Goal: Task Accomplishment & Management: Manage account settings

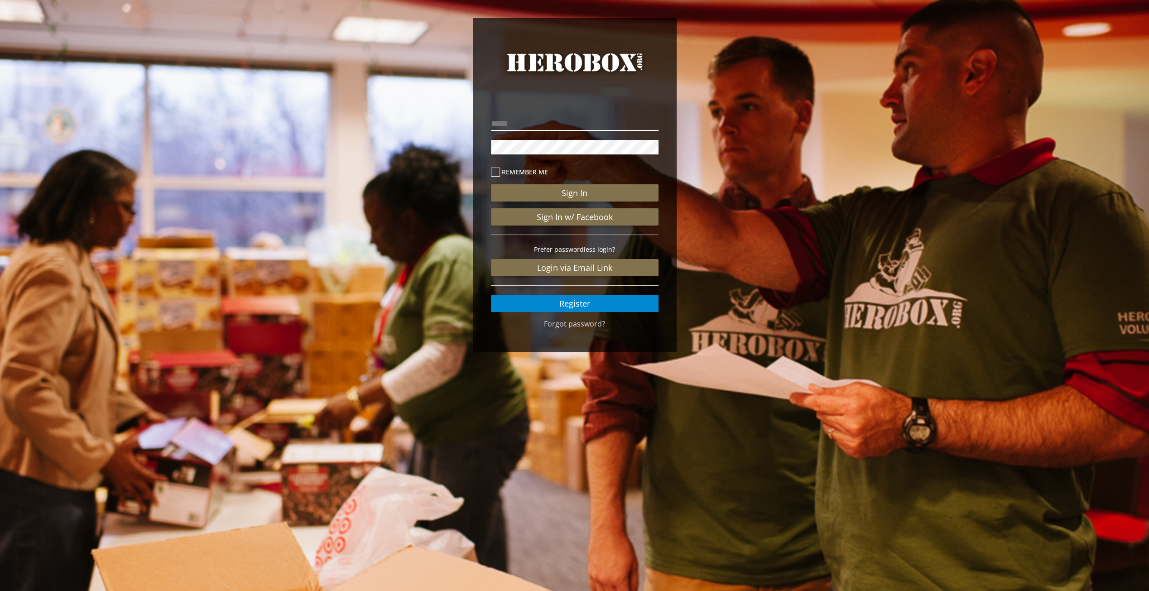
click at [584, 121] on input "email" at bounding box center [575, 123] width 168 height 14
type input "**********"
click at [491, 184] on button "Sign In" at bounding box center [575, 192] width 168 height 17
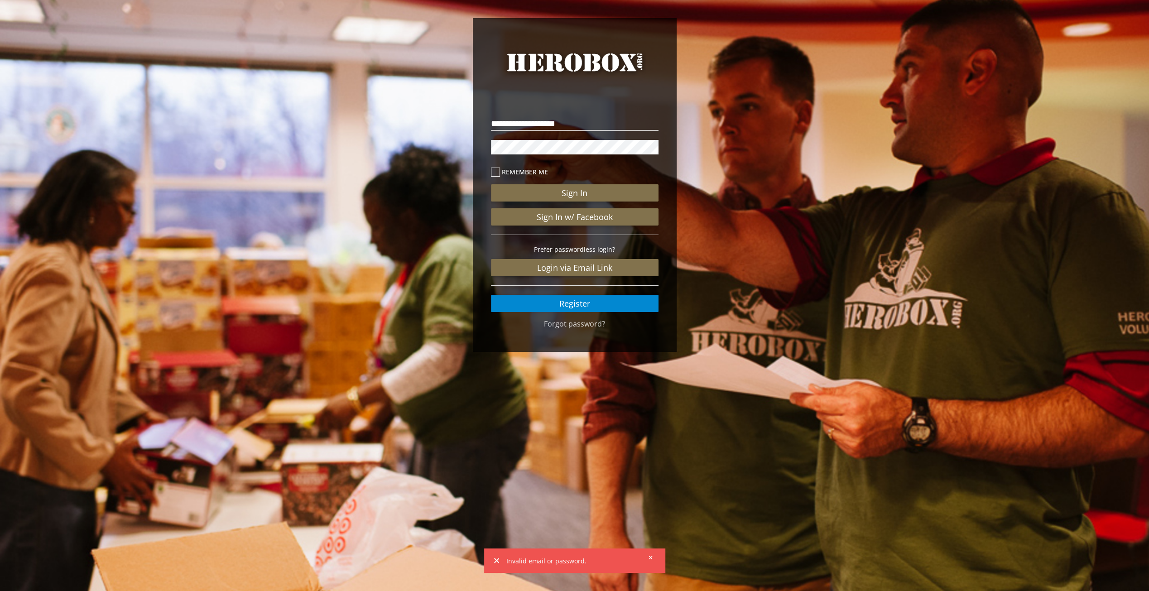
click at [505, 167] on label "Remember me" at bounding box center [575, 172] width 168 height 10
click at [572, 190] on button "Sign In" at bounding box center [575, 192] width 168 height 17
click at [466, 140] on div "**********" at bounding box center [574, 187] width 1149 height 375
click at [655, 555] on div "Invalid email or password." at bounding box center [575, 561] width 174 height 22
click at [651, 557] on icon at bounding box center [651, 557] width 4 height 5
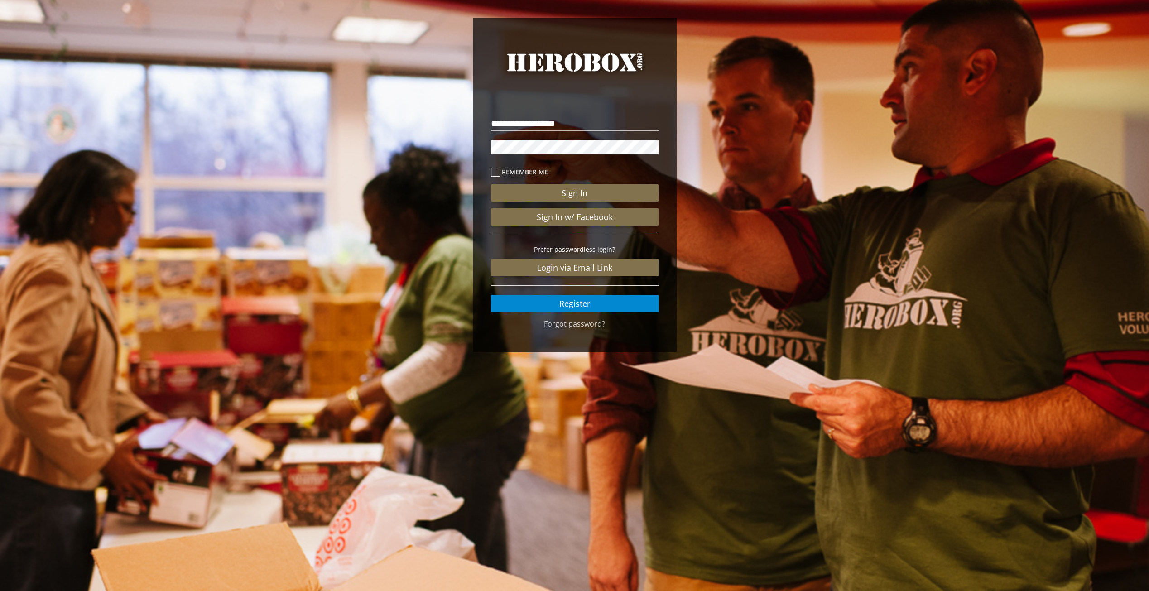
click at [491, 184] on button "Sign In" at bounding box center [575, 192] width 168 height 17
click at [586, 199] on button "Sign In" at bounding box center [575, 192] width 168 height 17
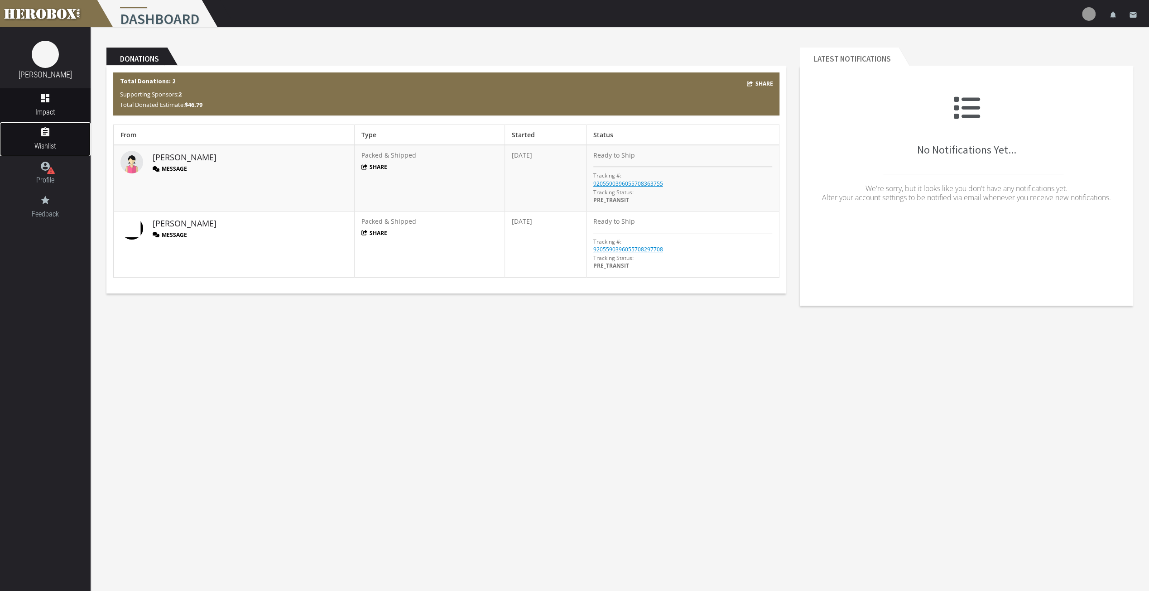
click at [55, 138] on link "assignment Wishlist" at bounding box center [45, 139] width 91 height 34
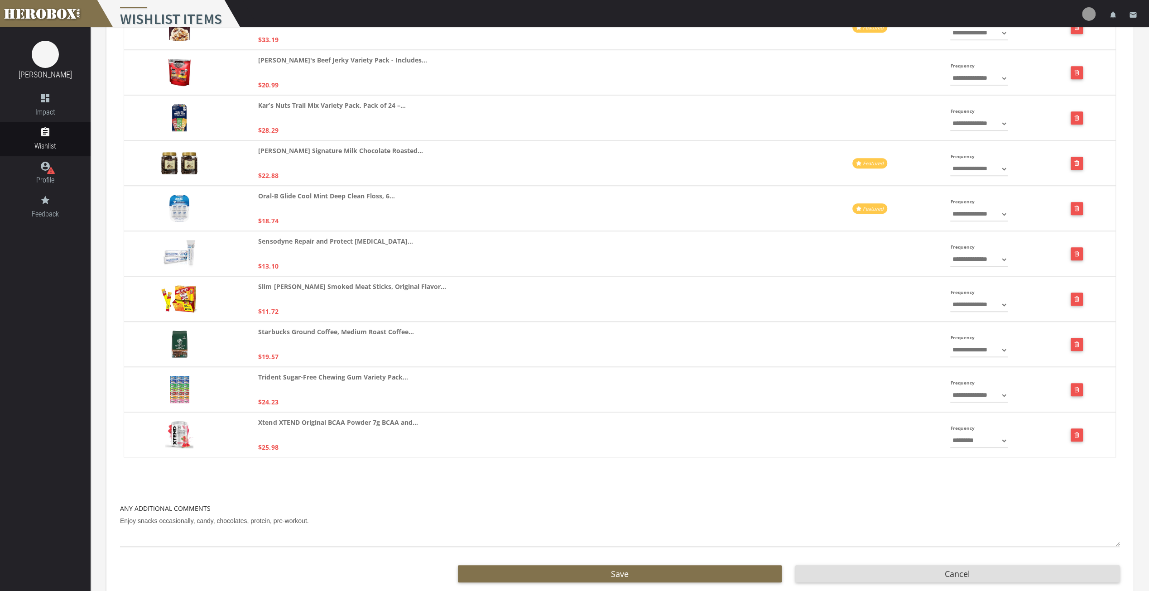
scroll to position [578, 0]
click at [463, 215] on div "Oral-B Glide Cool Mint Deep Clean Floss, 6... $18.74" at bounding box center [504, 207] width 492 height 35
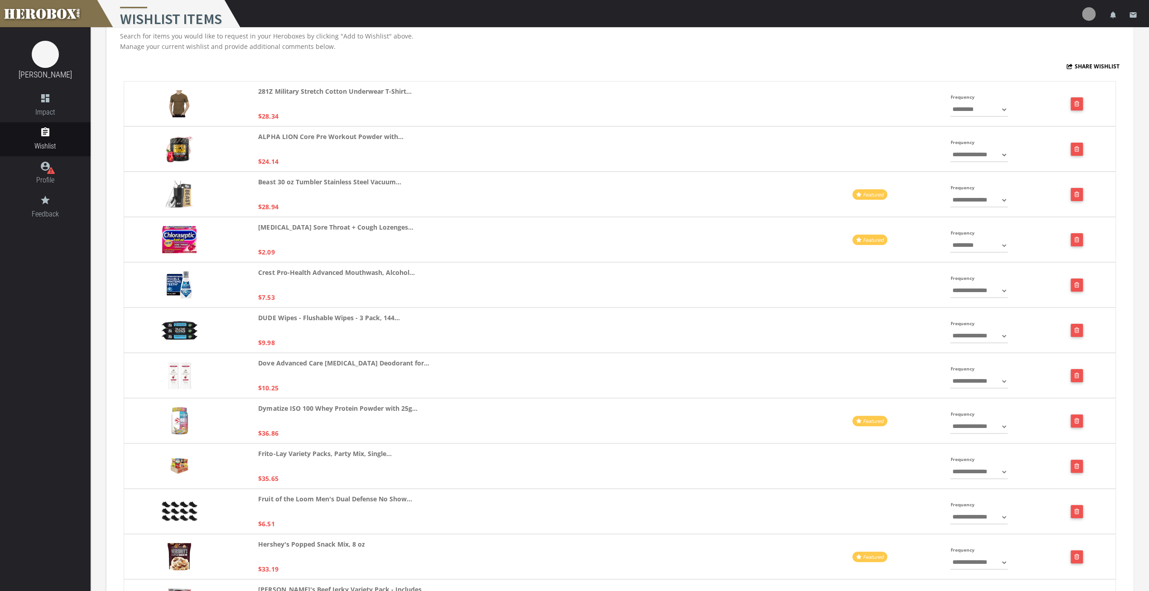
scroll to position [0, 0]
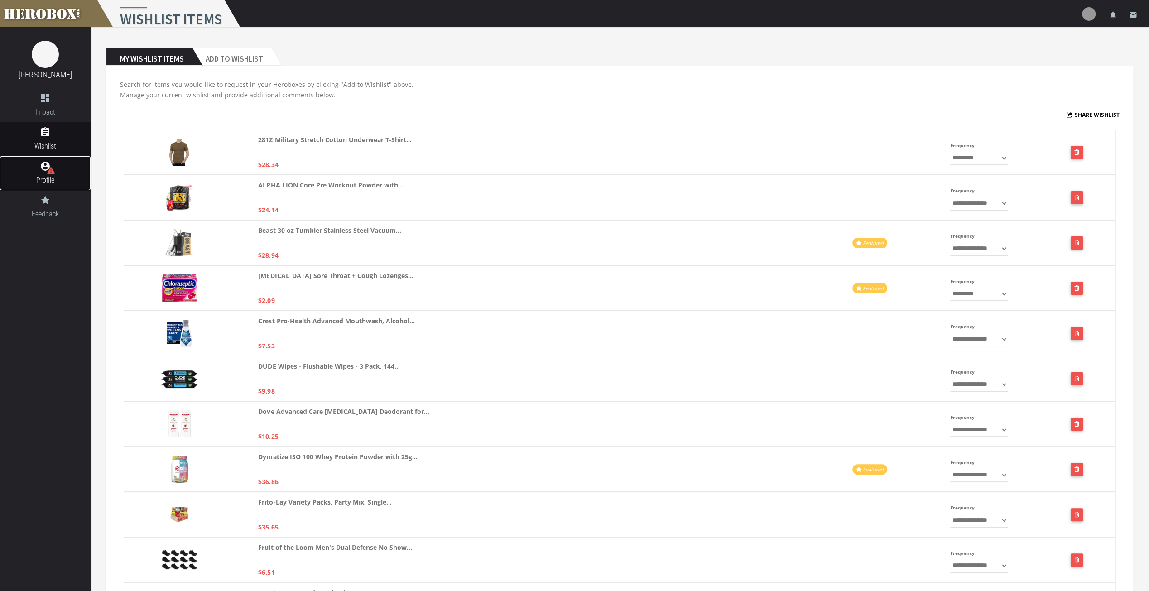
click at [54, 170] on icon at bounding box center [51, 171] width 8 height 8
